Goal: Find specific page/section: Find specific page/section

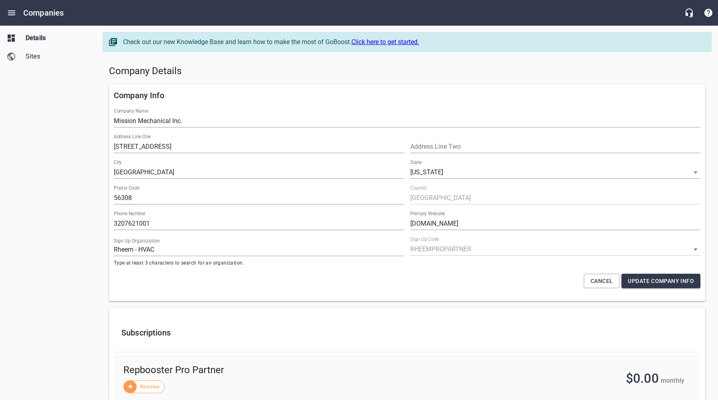
select select "[US_STATE]"
select select "62"
click at [10, 11] on icon "Open drawer" at bounding box center [11, 12] width 7 height 5
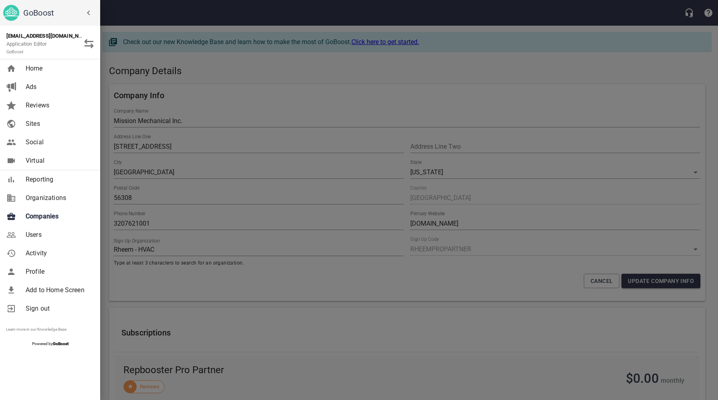
click at [41, 216] on span "Companies" at bounding box center [58, 216] width 65 height 10
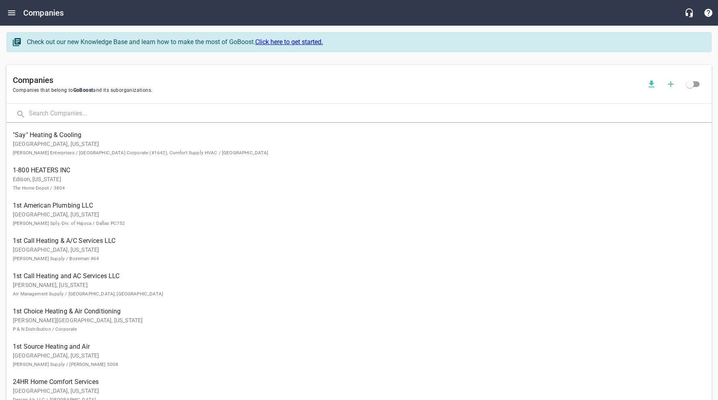
click at [123, 113] on input "text" at bounding box center [370, 113] width 682 height 17
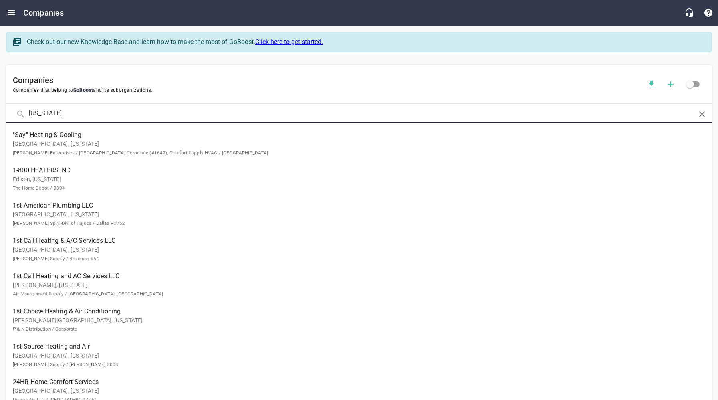
type input "[US_STATE]"
click button at bounding box center [0, 0] width 0 height 0
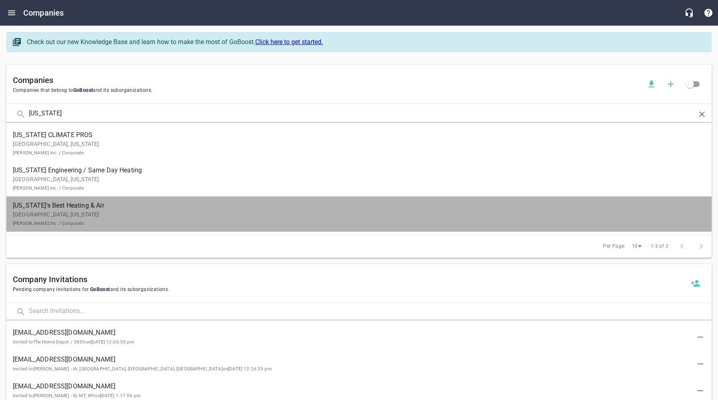
click at [55, 217] on p "[GEOGRAPHIC_DATA], [US_STATE] [PERSON_NAME] Inc. / Corporate" at bounding box center [352, 218] width 679 height 17
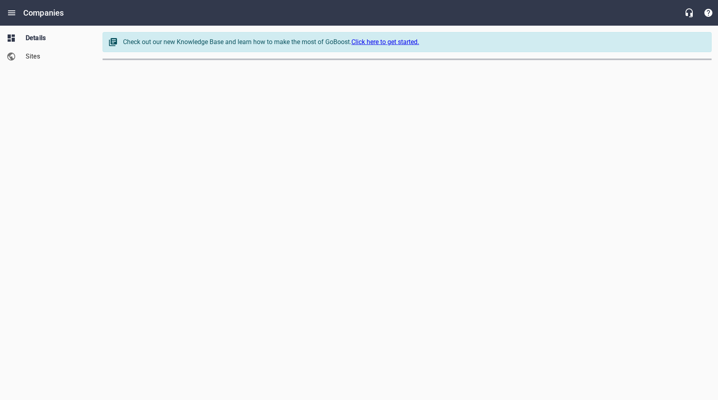
select select "[US_STATE]"
select select "62"
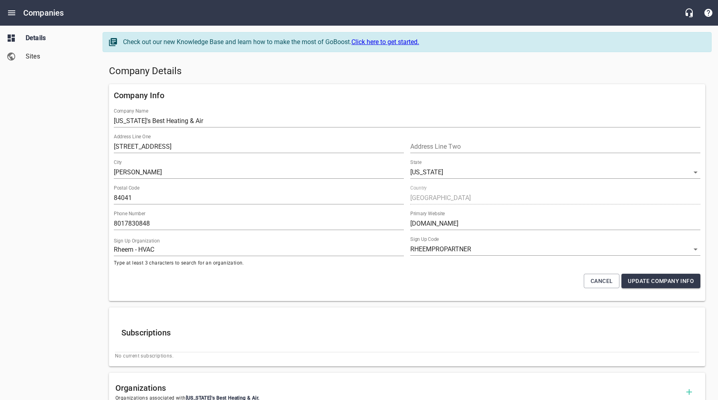
click at [50, 56] on span "Sites" at bounding box center [56, 57] width 61 height 10
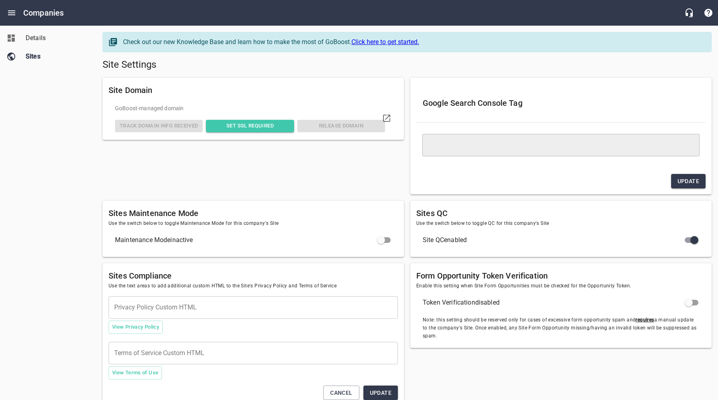
type textarea "<meta name="google-site-verification" content="EZSk1jtZfxR70RaYD0iTlAJN3oc2l-6v…"
checkbox input "true"
checkbox input "false"
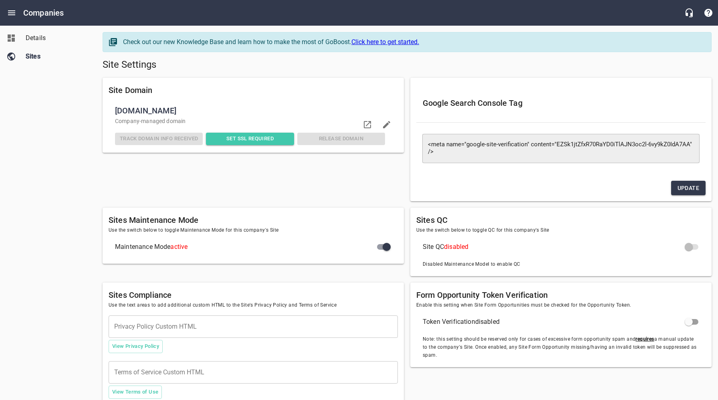
click at [36, 42] on span "Details" at bounding box center [56, 38] width 61 height 10
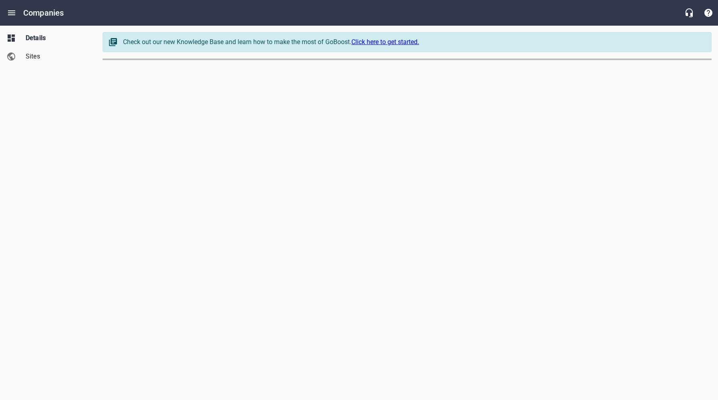
select select "[US_STATE]"
select select "62"
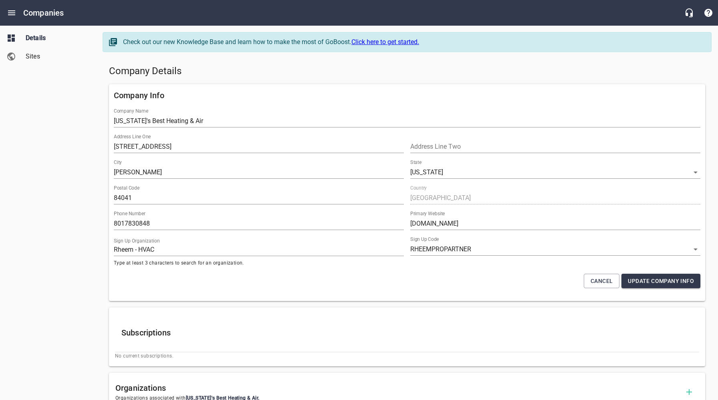
click at [269, 78] on div "Company Details" at bounding box center [407, 71] width 602 height 19
click at [315, 62] on div "Company Details" at bounding box center [407, 71] width 602 height 19
